Goal: Task Accomplishment & Management: Manage account settings

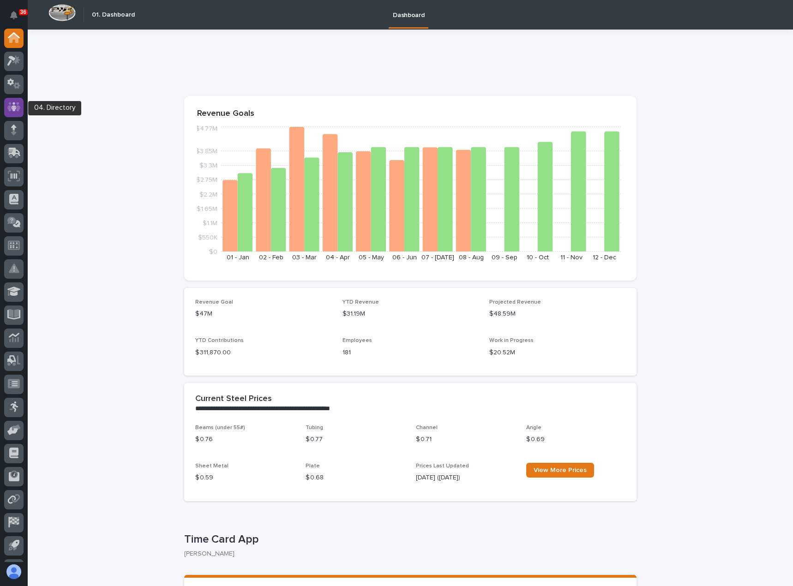
click at [16, 114] on div at bounding box center [13, 107] width 19 height 19
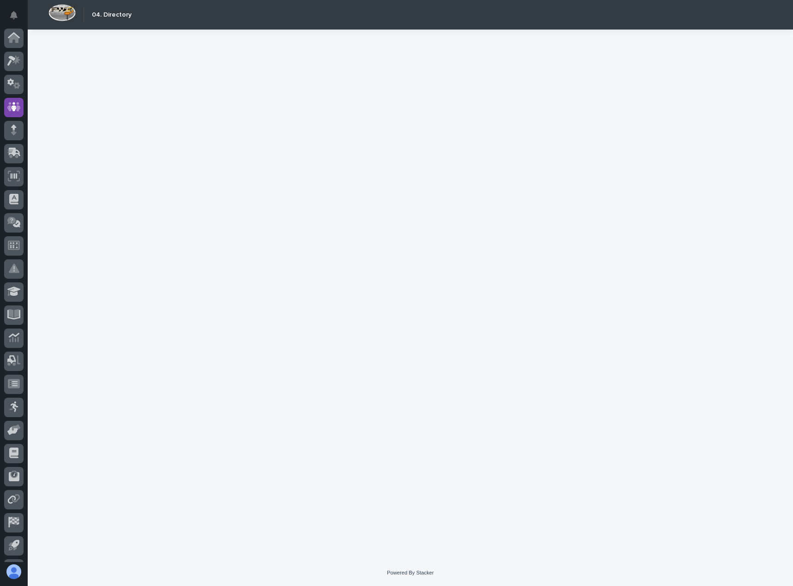
scroll to position [43, 0]
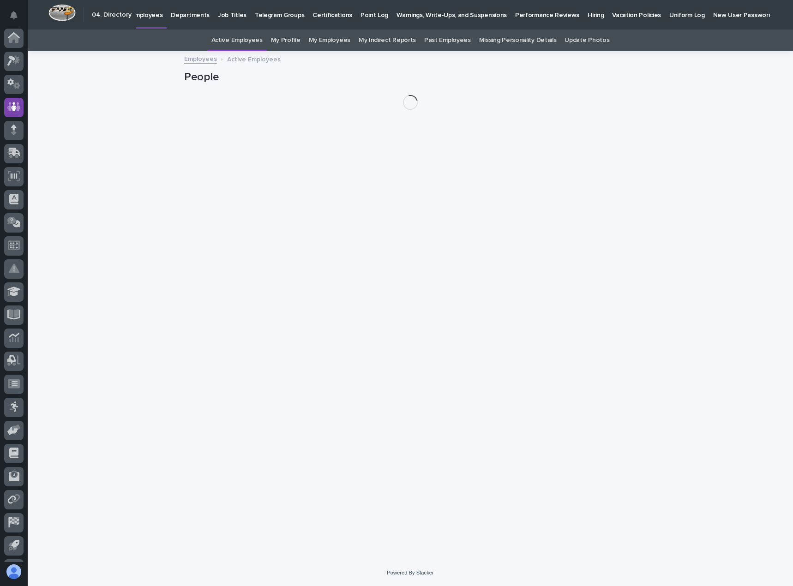
scroll to position [43, 0]
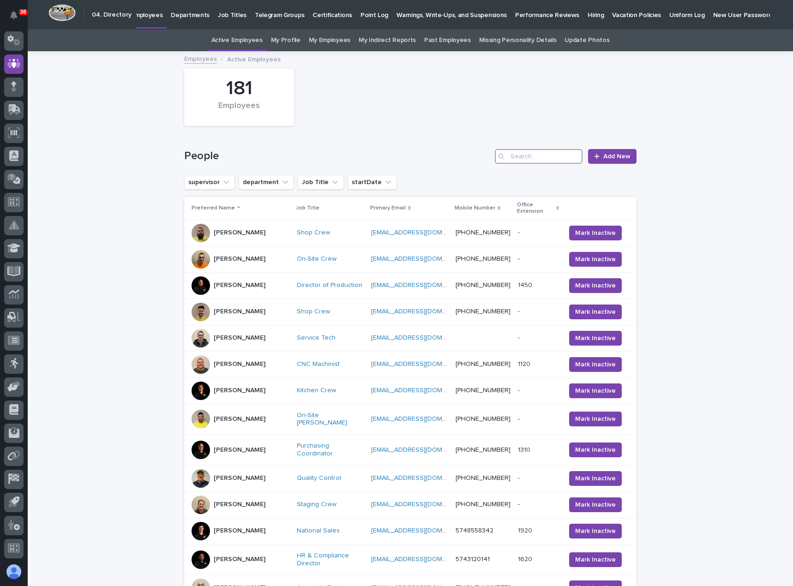
click at [517, 158] on input "Search" at bounding box center [539, 156] width 88 height 15
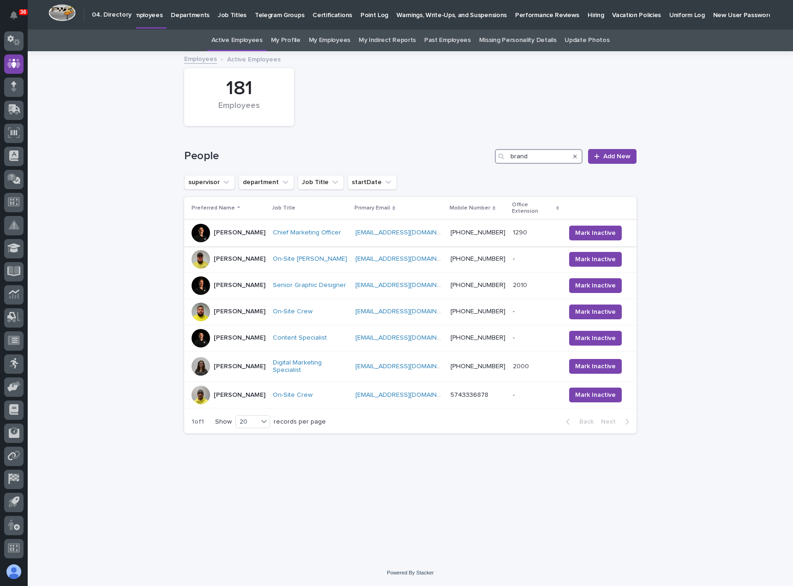
type input "brand"
click at [246, 230] on p "[PERSON_NAME]" at bounding box center [240, 233] width 52 height 8
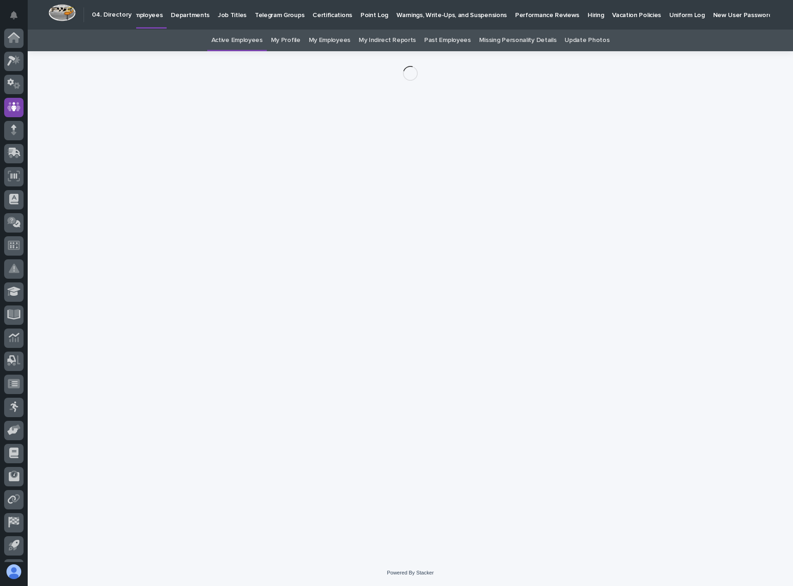
scroll to position [43, 0]
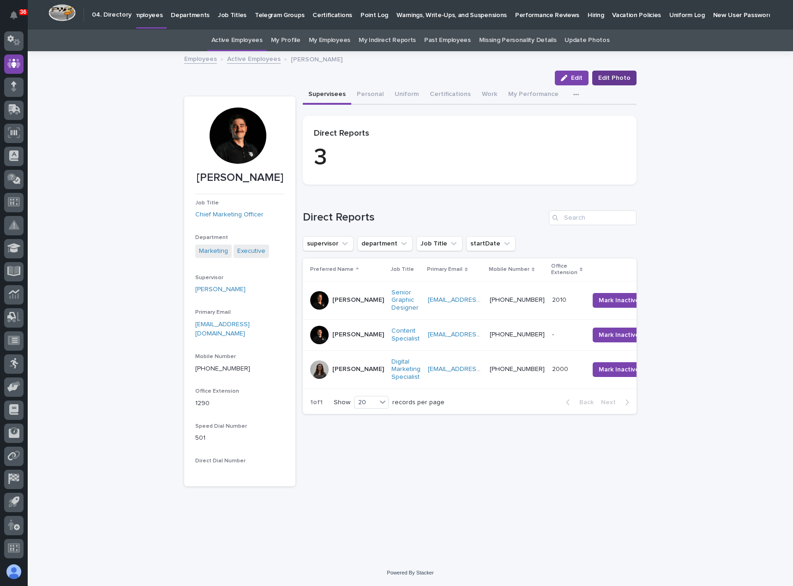
click at [626, 77] on span "Edit Photo" at bounding box center [614, 77] width 32 height 9
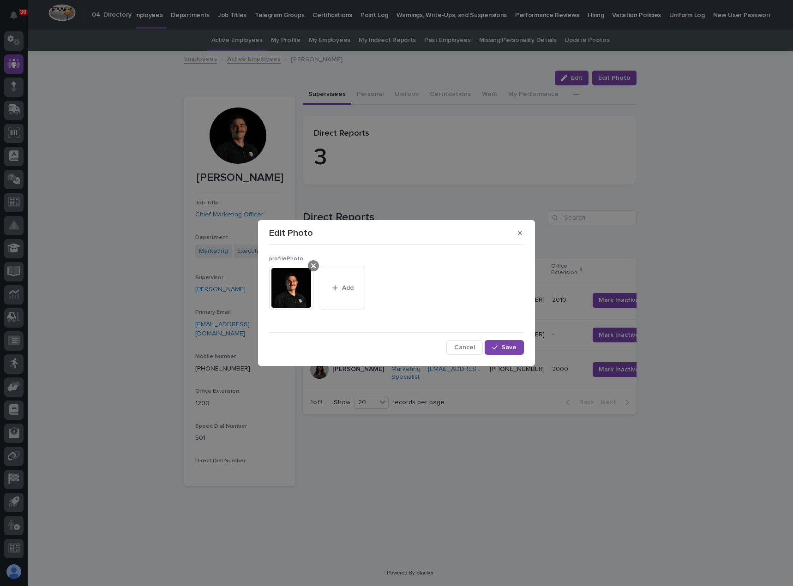
click at [314, 266] on icon at bounding box center [313, 265] width 5 height 7
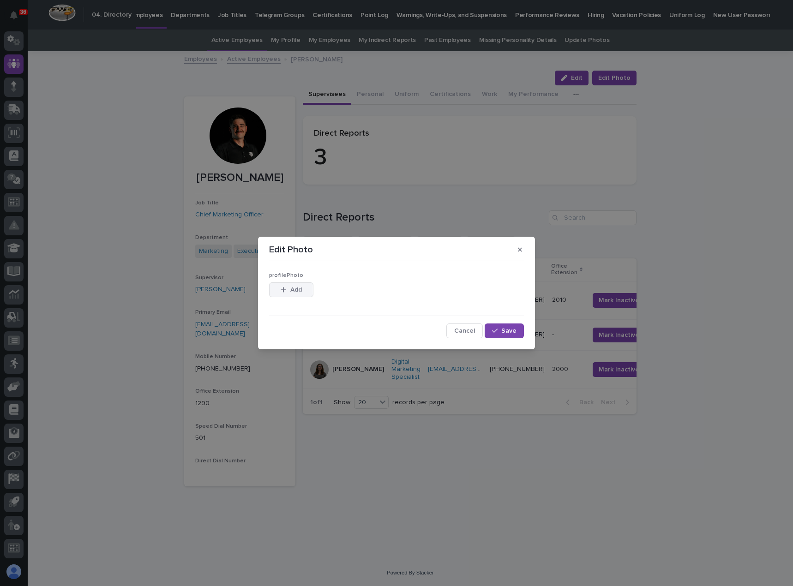
click at [285, 292] on icon "button" at bounding box center [284, 290] width 6 height 6
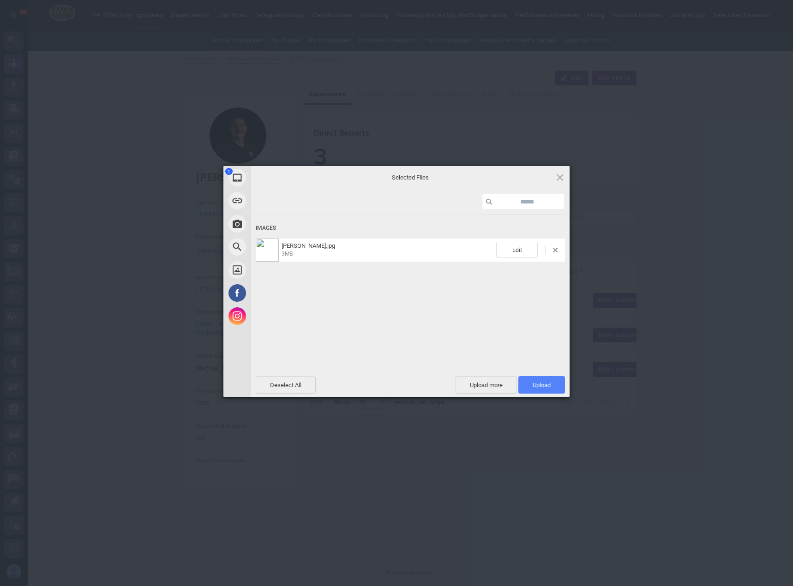
click at [544, 388] on span "Upload 1" at bounding box center [541, 385] width 47 height 18
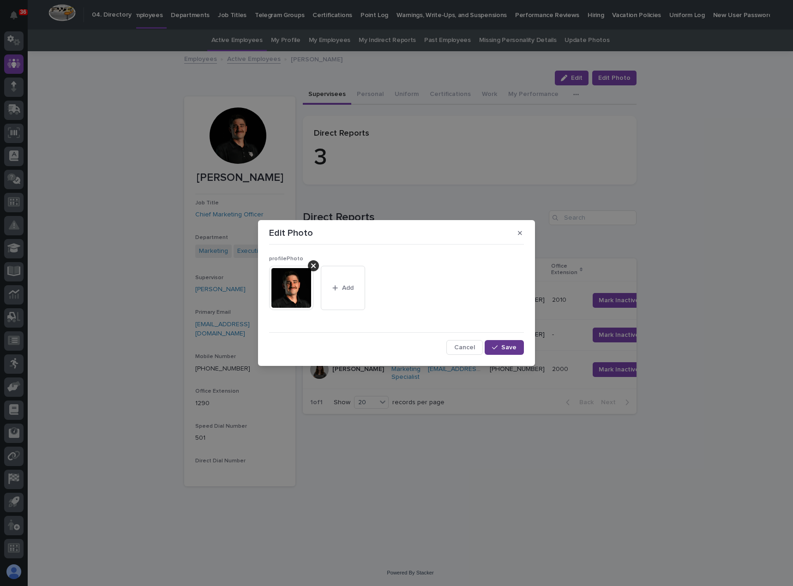
click at [505, 348] on span "Save" at bounding box center [508, 347] width 15 height 6
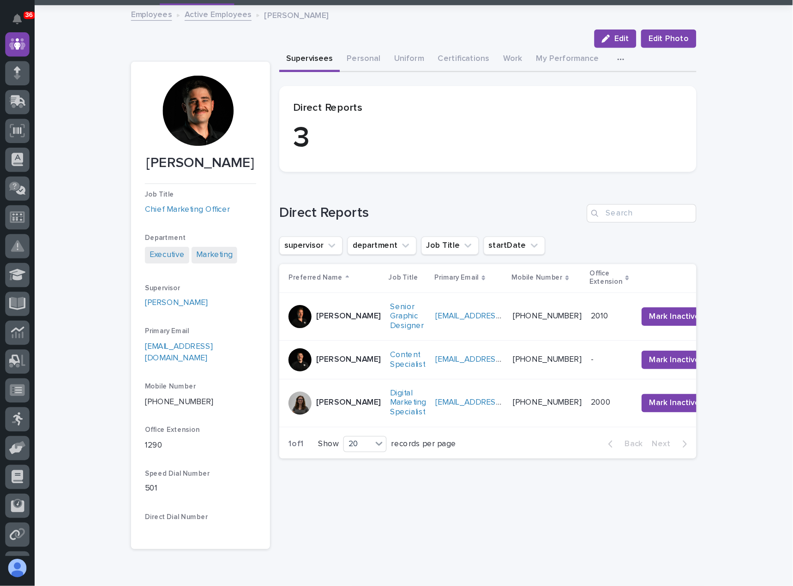
scroll to position [43, 0]
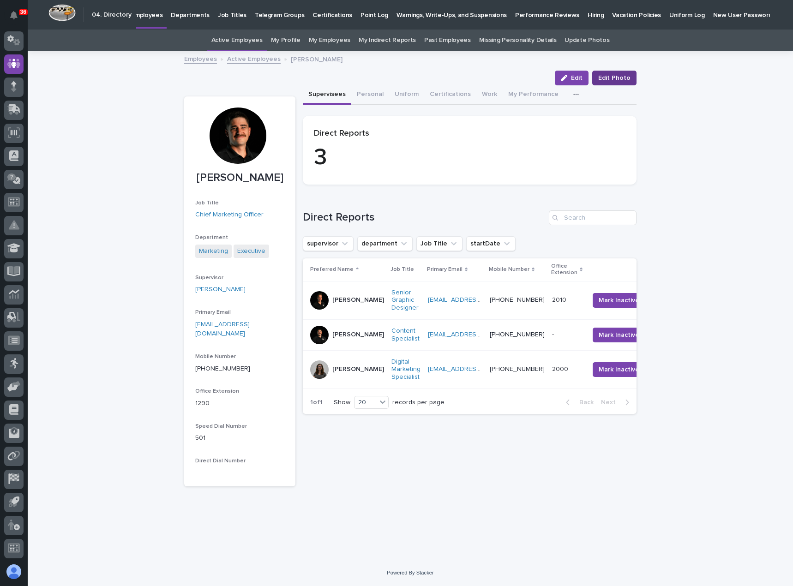
click at [620, 77] on span "Edit Photo" at bounding box center [614, 77] width 32 height 9
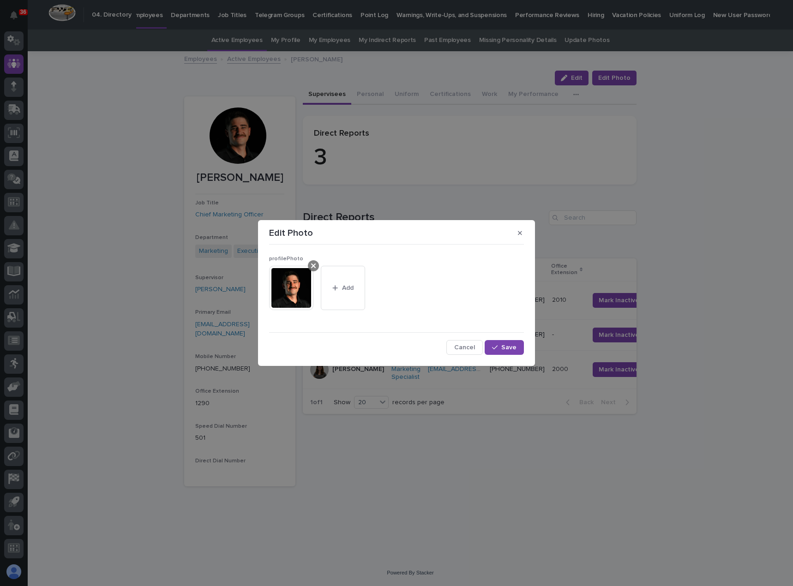
click at [314, 265] on icon at bounding box center [313, 265] width 5 height 5
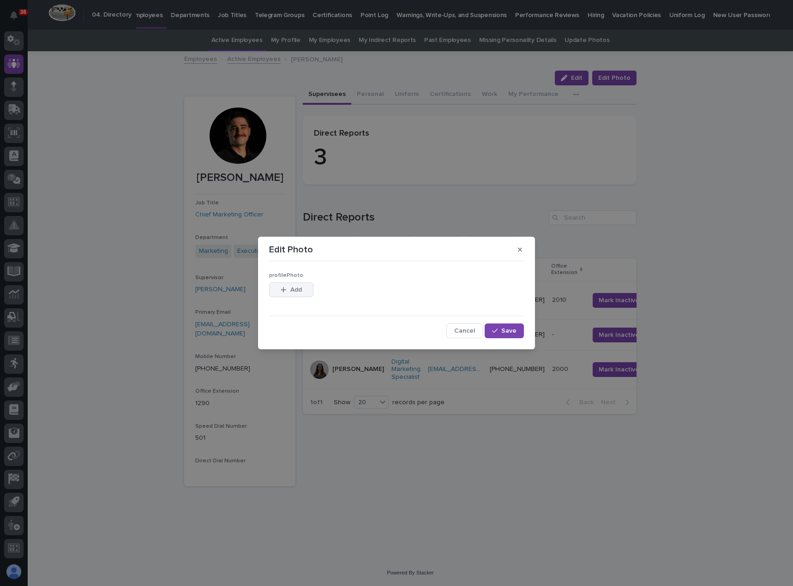
click at [290, 288] on span "Add" at bounding box center [296, 290] width 12 height 6
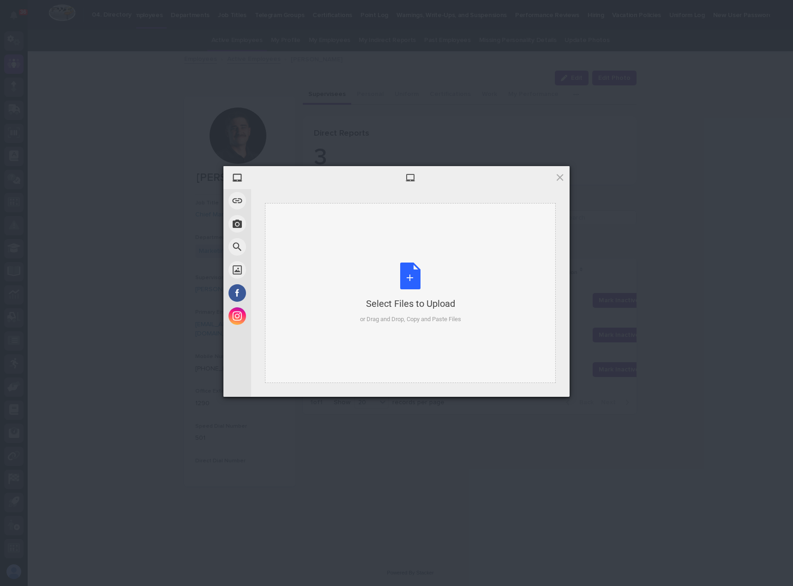
click at [353, 268] on div "Select Files to Upload or Drag and Drop, Copy and Paste Files" at bounding box center [410, 293] width 291 height 180
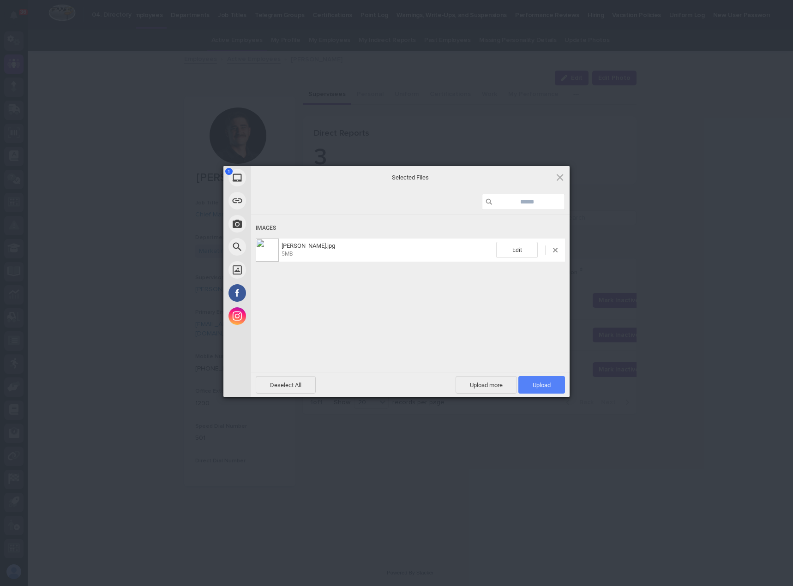
click at [532, 382] on span "Upload 1" at bounding box center [541, 385] width 18 height 7
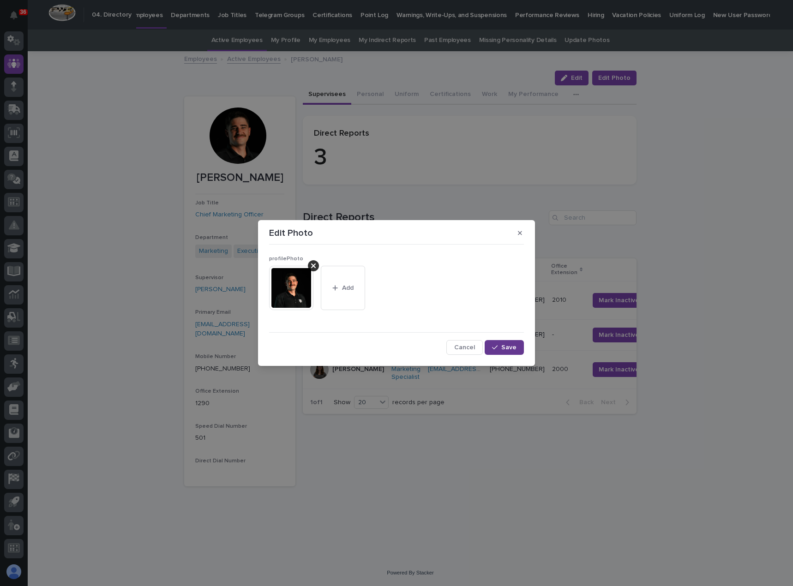
click at [512, 348] on span "Save" at bounding box center [508, 347] width 15 height 6
